Goal: Task Accomplishment & Management: Use online tool/utility

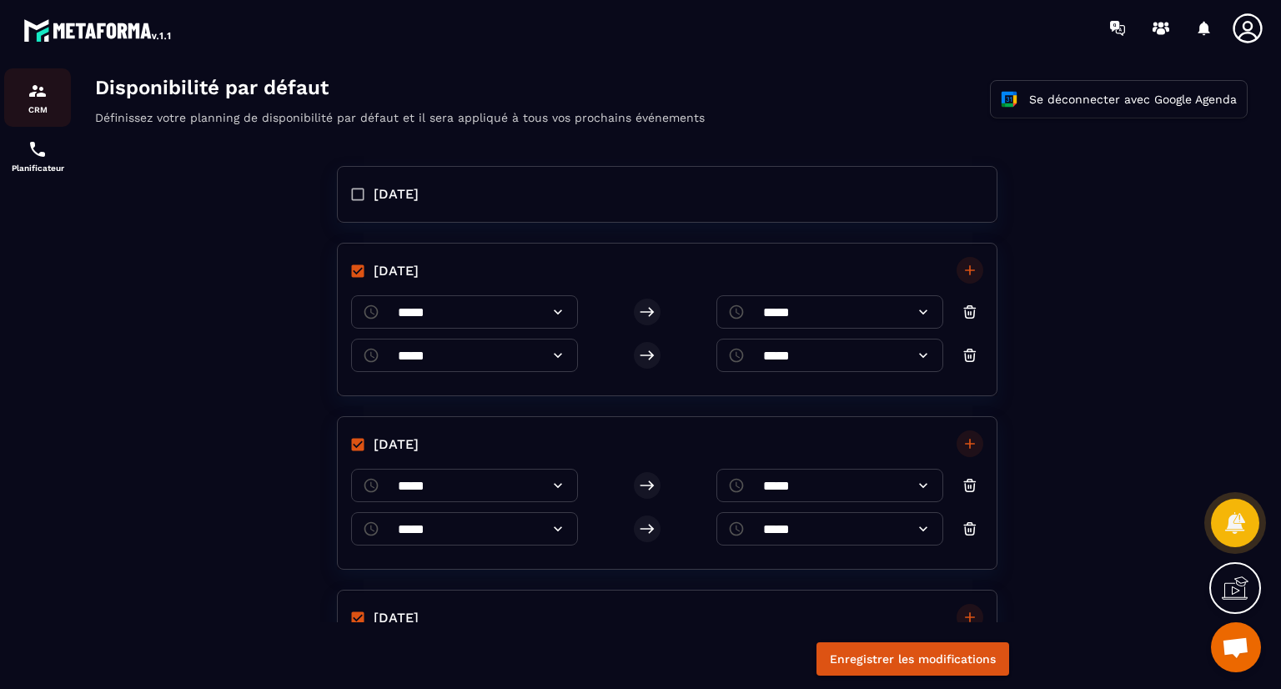
click at [39, 111] on p "CRM" at bounding box center [37, 109] width 67 height 9
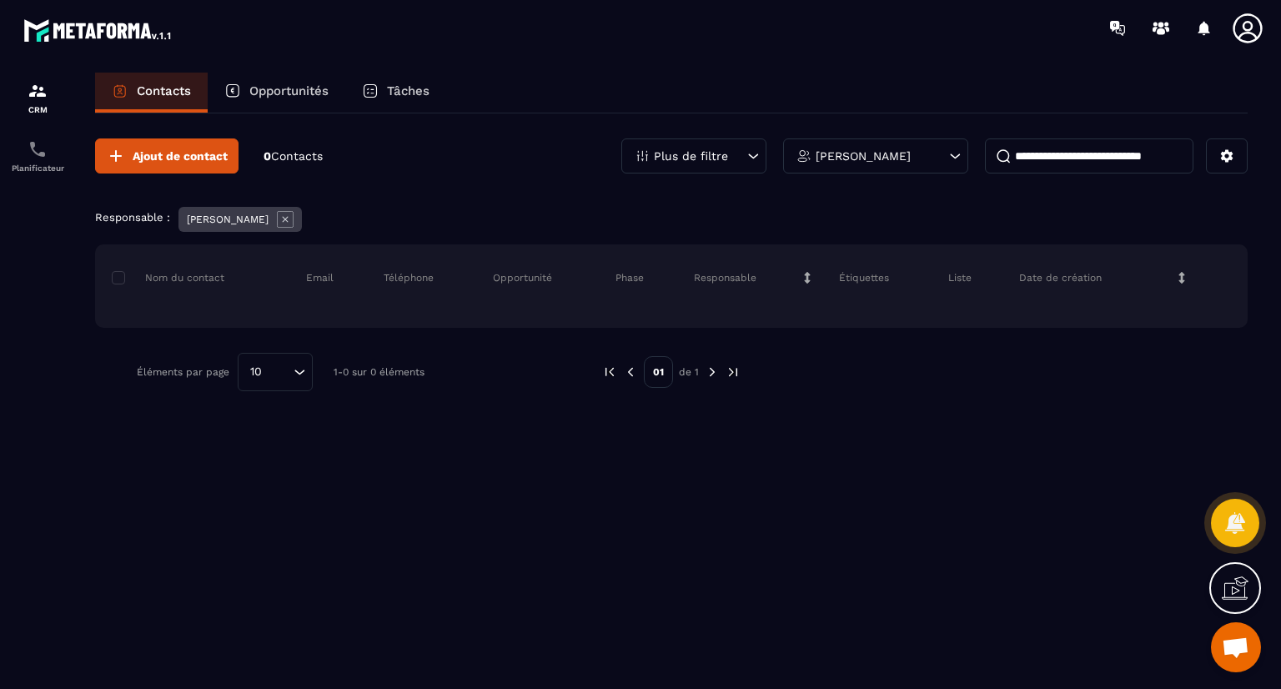
click at [299, 151] on span "Contacts" at bounding box center [297, 155] width 52 height 13
click at [454, 166] on div "Ajout de contact 0 Contacts Plus de filtre [PERSON_NAME]" at bounding box center [671, 155] width 1153 height 35
click at [279, 95] on p "Opportunités" at bounding box center [288, 90] width 79 height 15
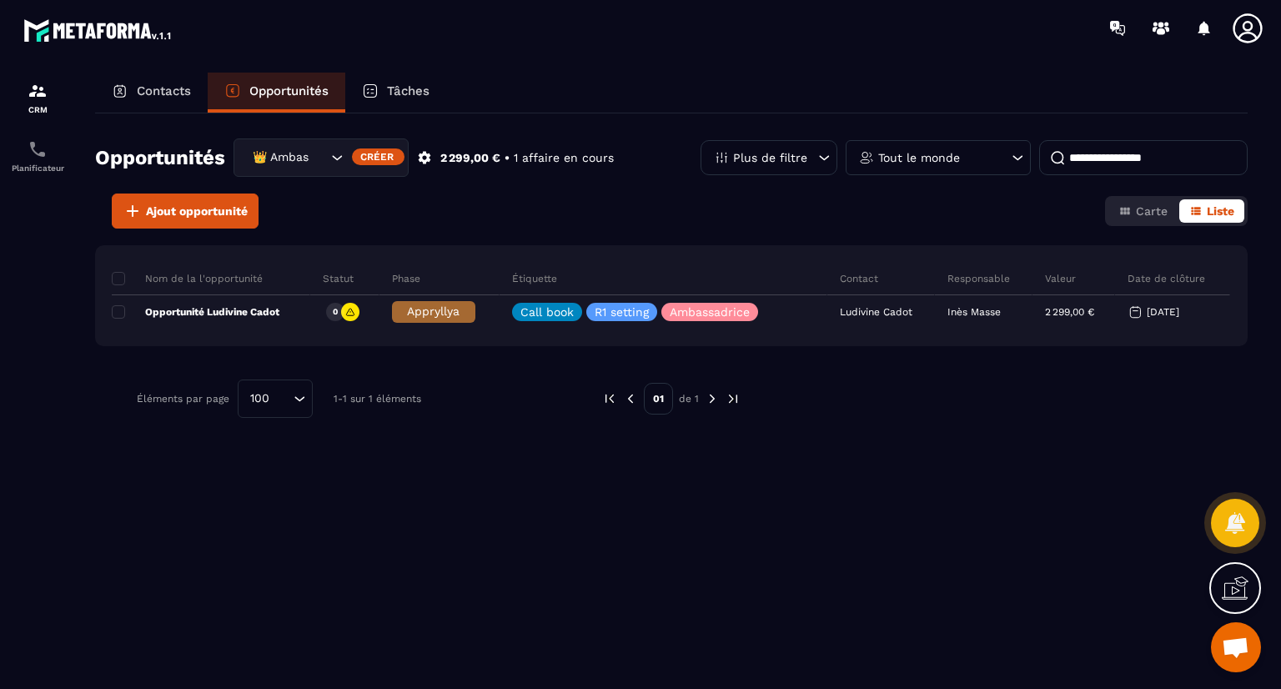
click at [1118, 164] on input at bounding box center [1143, 157] width 209 height 35
type input "********"
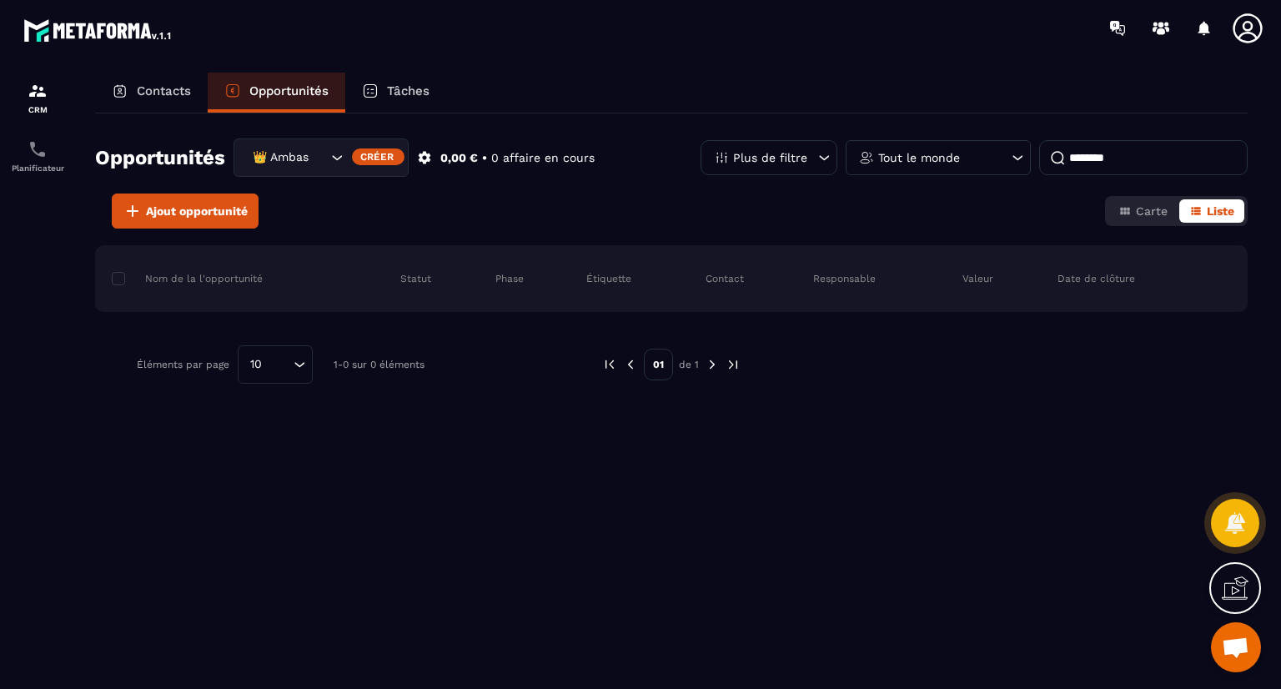
click at [164, 96] on p "Contacts" at bounding box center [164, 90] width 54 height 15
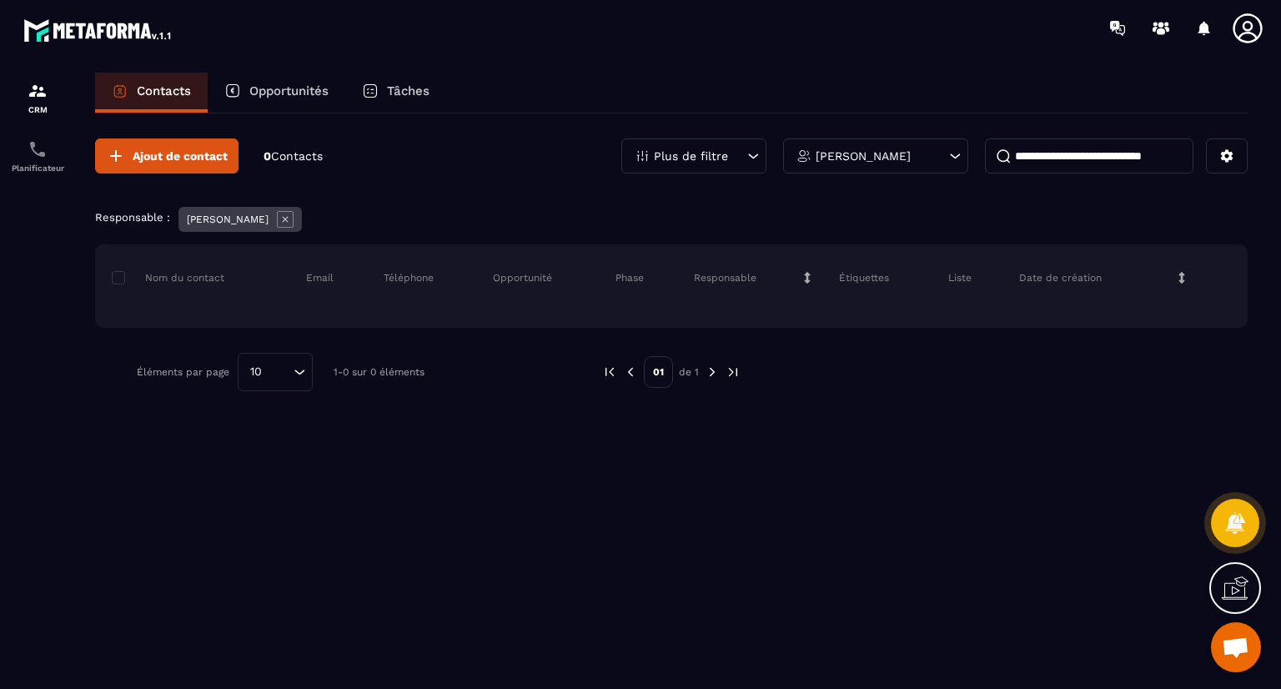
click at [644, 145] on div "Plus de filtre" at bounding box center [693, 155] width 145 height 35
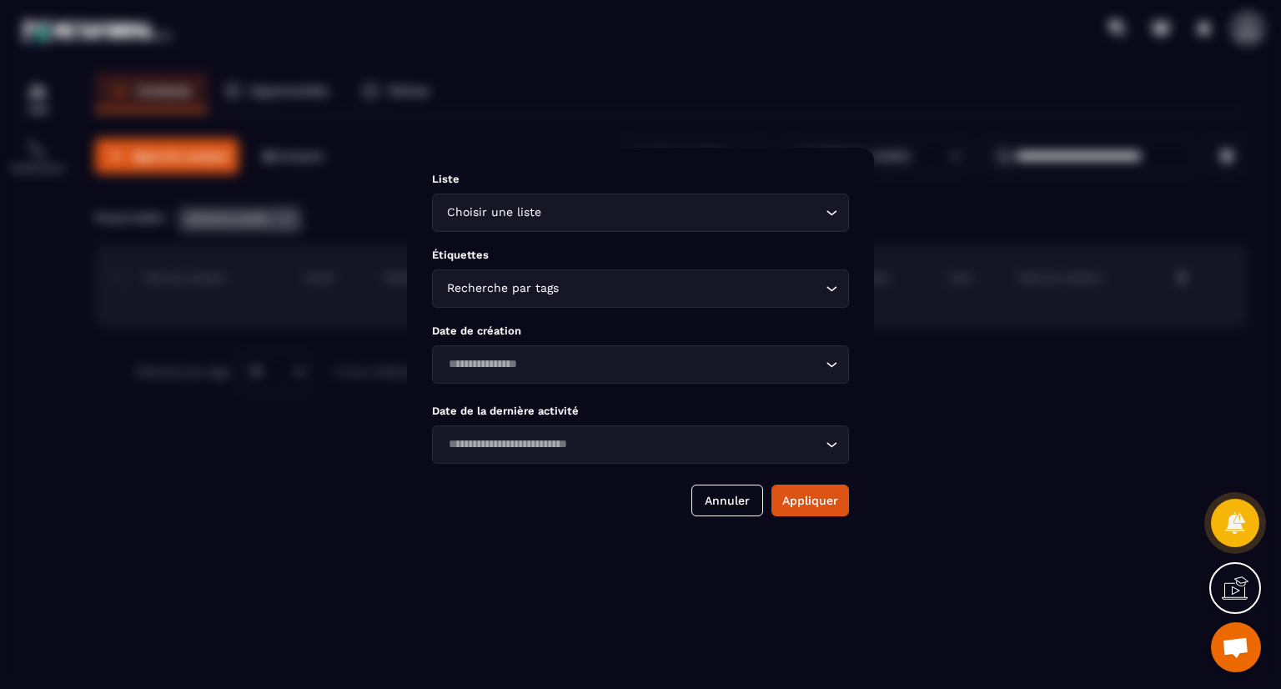
click at [606, 209] on input "Search for option" at bounding box center [683, 213] width 277 height 18
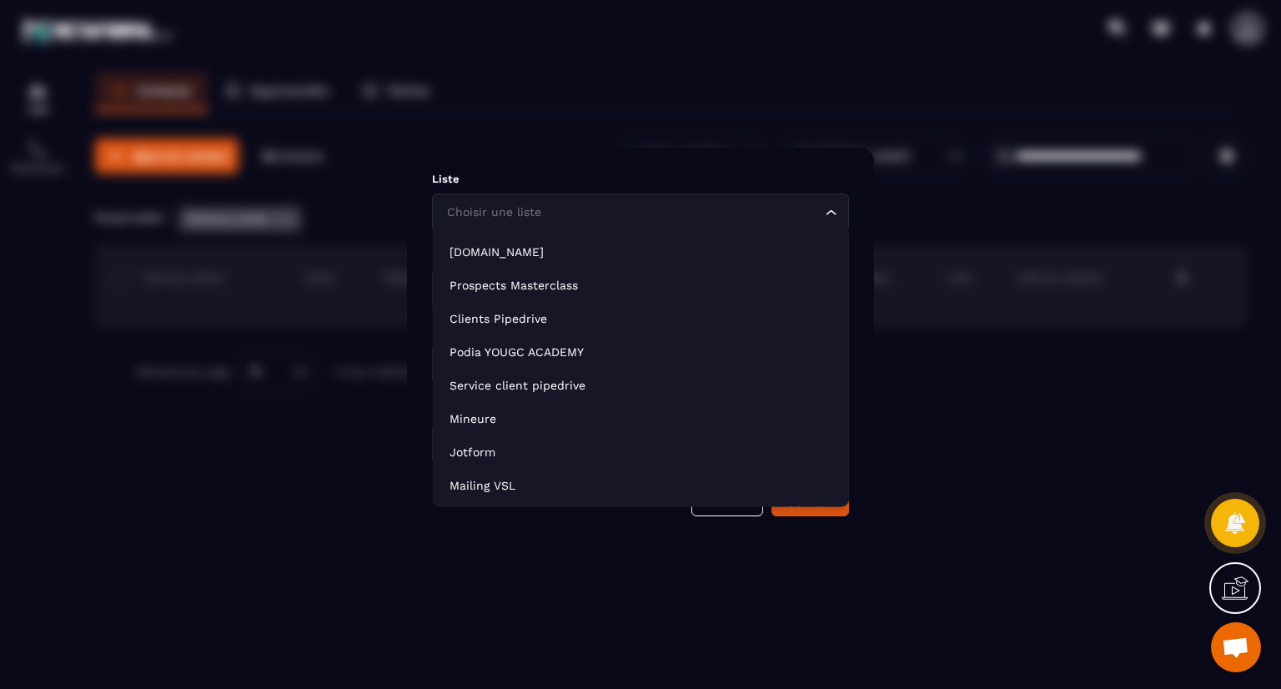
click at [571, 143] on div "Modal window" at bounding box center [640, 344] width 1281 height 689
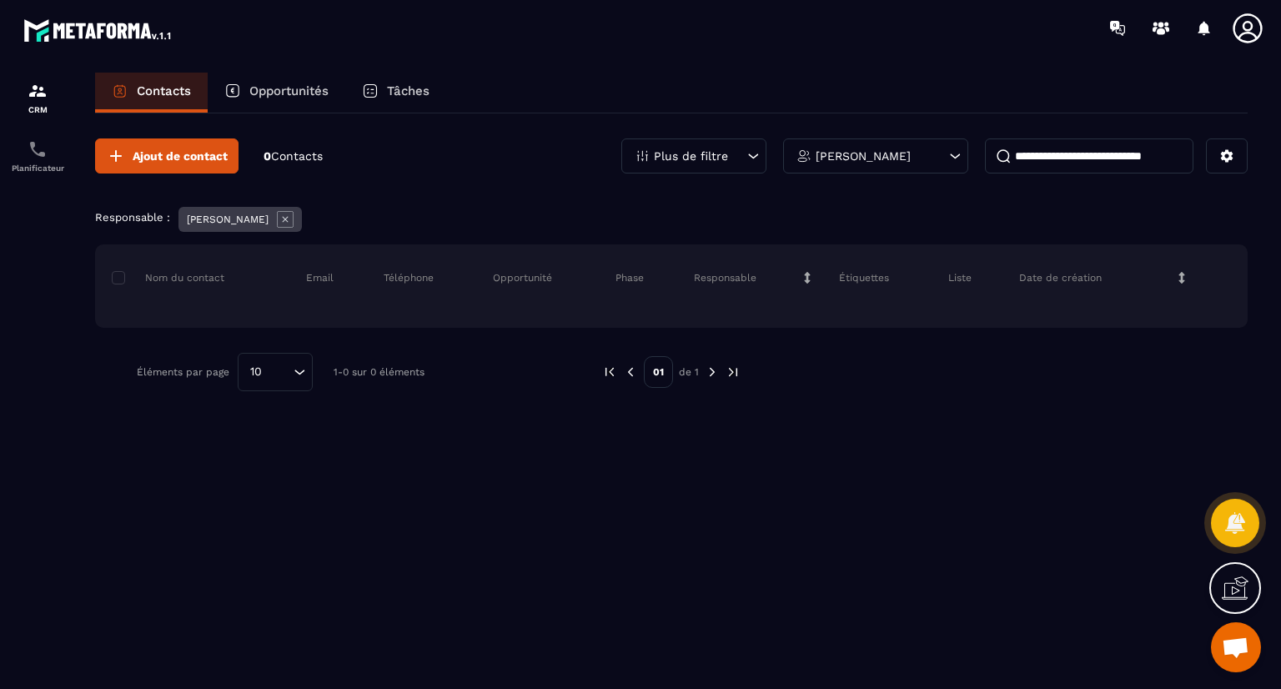
click at [1114, 163] on input at bounding box center [1089, 155] width 209 height 35
paste input "**********"
type input "**********"
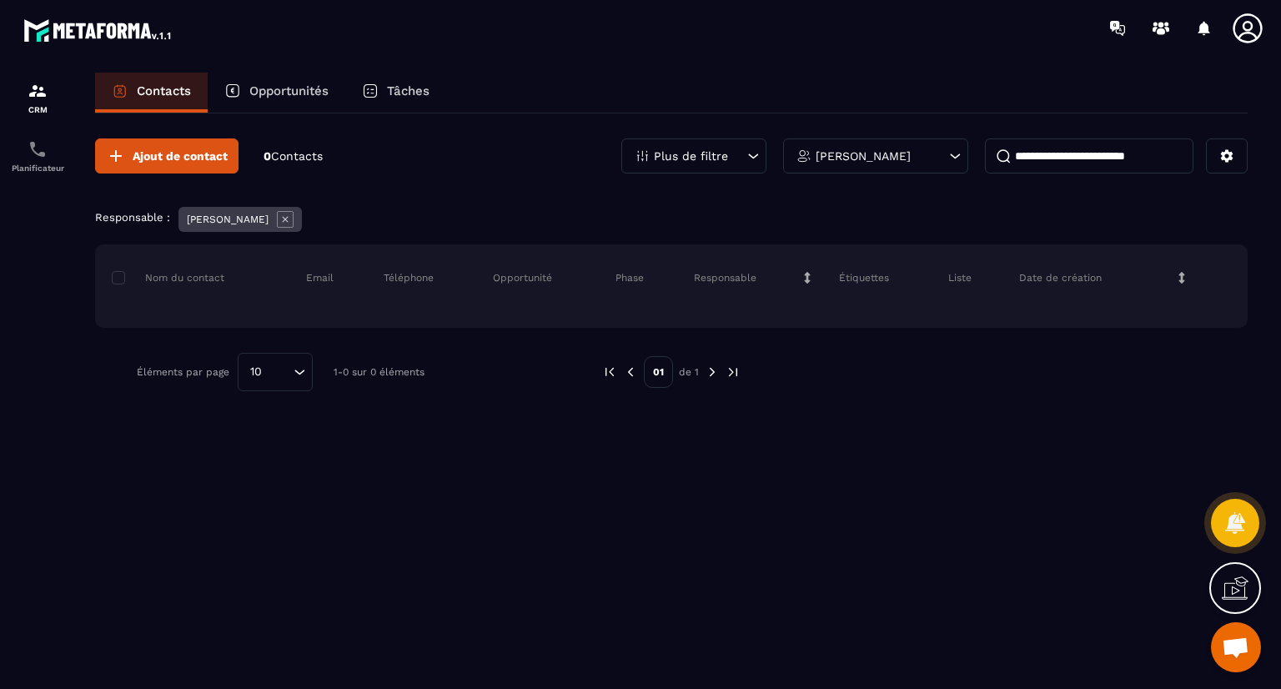
click at [289, 156] on span "Contacts" at bounding box center [297, 155] width 52 height 13
click at [28, 158] on img at bounding box center [38, 149] width 20 height 20
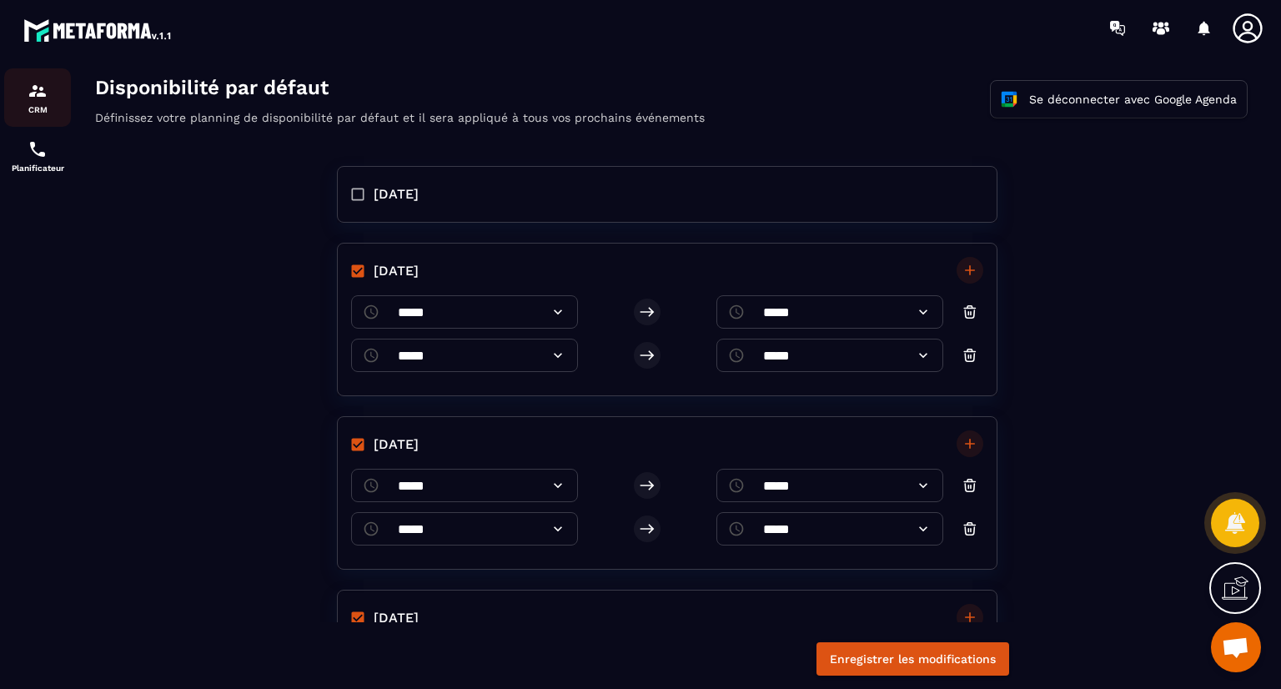
click at [25, 124] on link "CRM" at bounding box center [37, 97] width 67 height 58
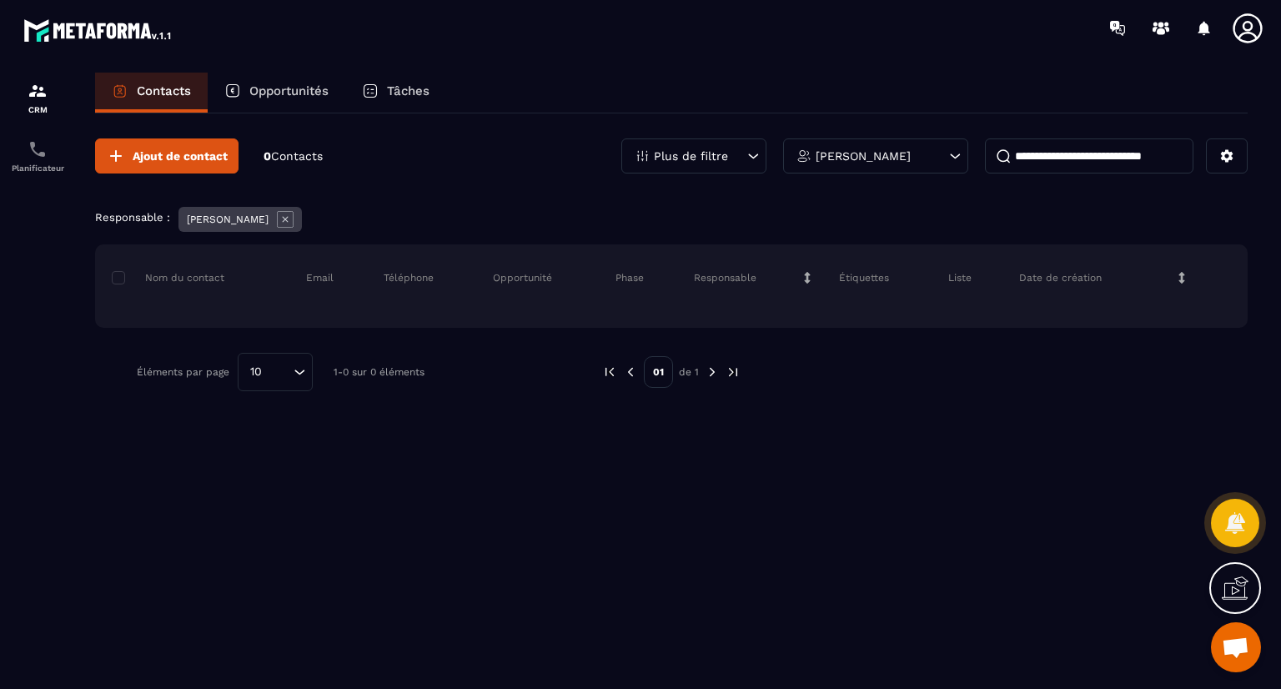
click at [403, 98] on p "Tâches" at bounding box center [408, 90] width 43 height 15
